Goal: Transaction & Acquisition: Download file/media

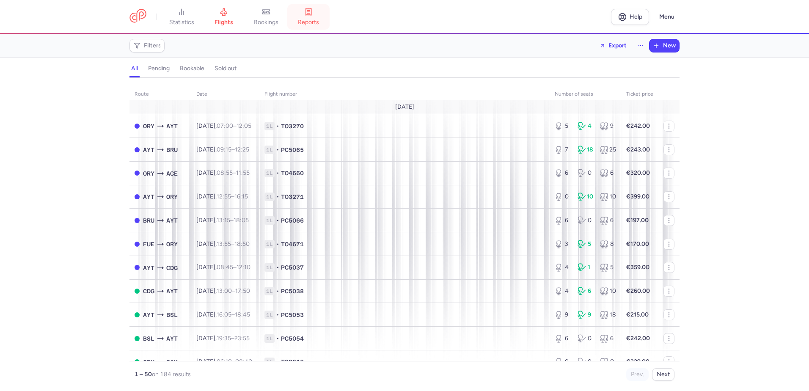
click at [313, 19] on span "reports" at bounding box center [308, 23] width 21 height 8
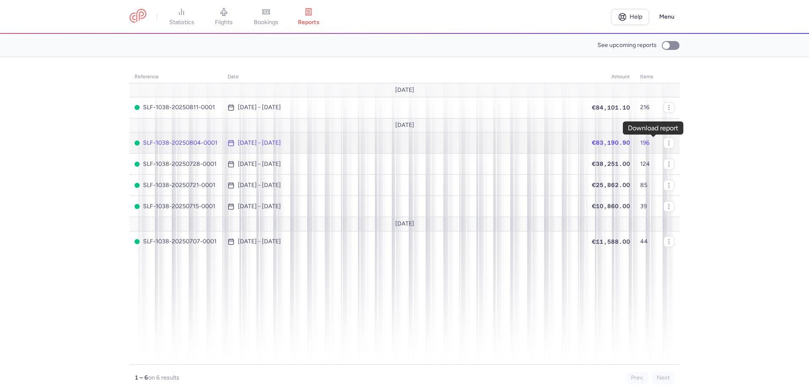
click at [0, 0] on polyline "button" at bounding box center [0, 0] width 0 height 0
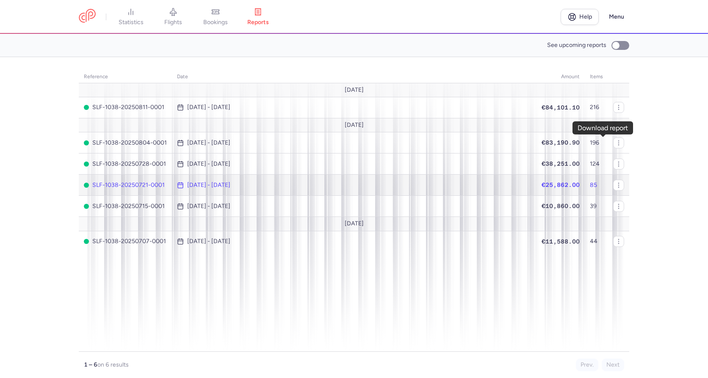
click at [0, 0] on icon "button" at bounding box center [0, 0] width 0 height 0
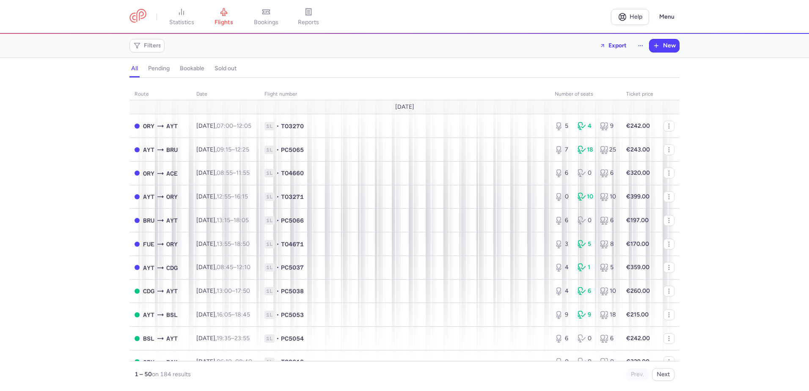
click at [315, 19] on span "reports" at bounding box center [308, 23] width 21 height 8
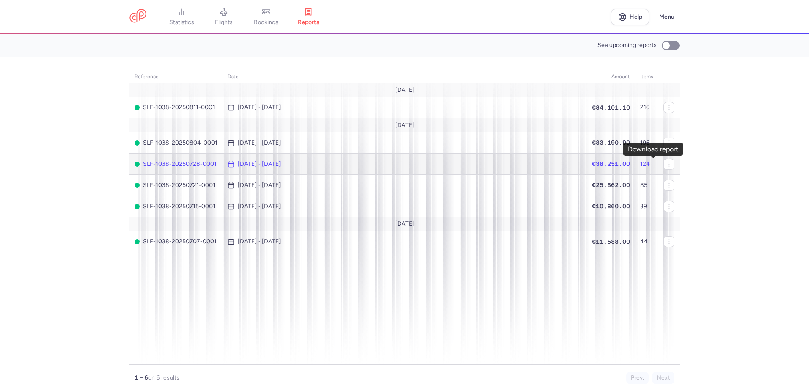
click at [0, 0] on icon "button" at bounding box center [0, 0] width 0 height 0
